Goal: Transaction & Acquisition: Purchase product/service

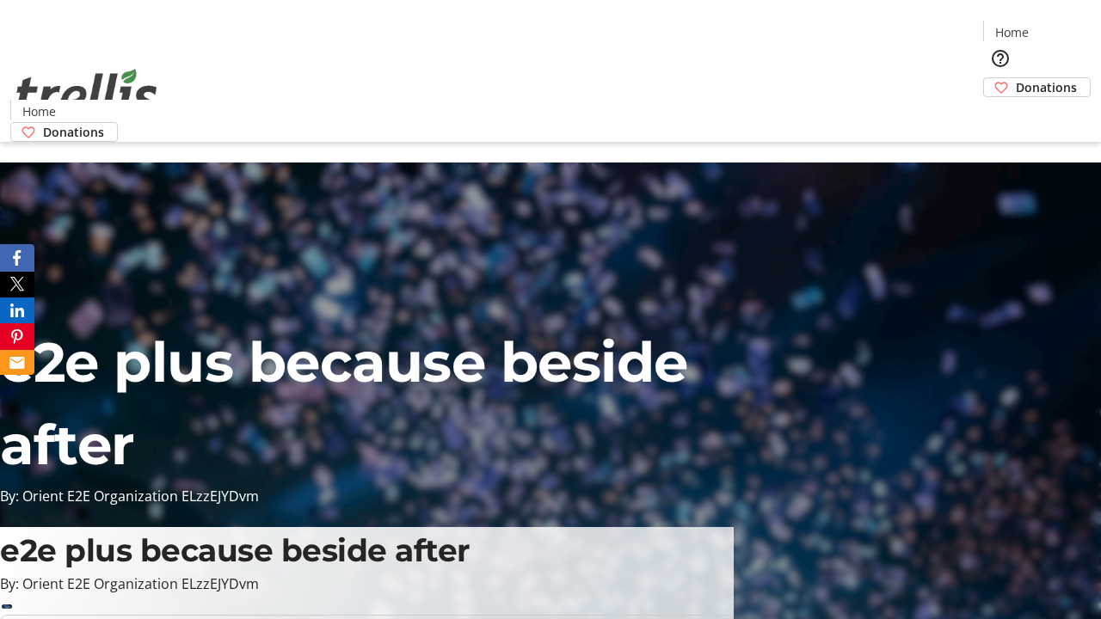
click at [1015, 78] on span "Donations" at bounding box center [1045, 87] width 61 height 18
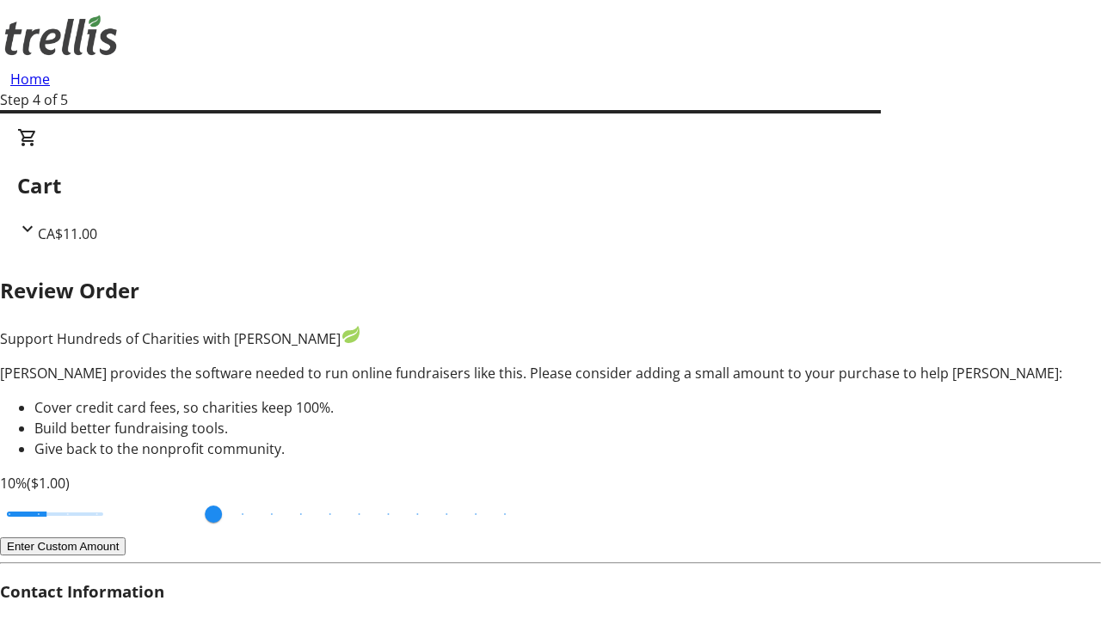
type input "3"
click at [116, 495] on input "Cover fees percentage" at bounding box center [55, 514] width 132 height 38
